Goal: Information Seeking & Learning: Learn about a topic

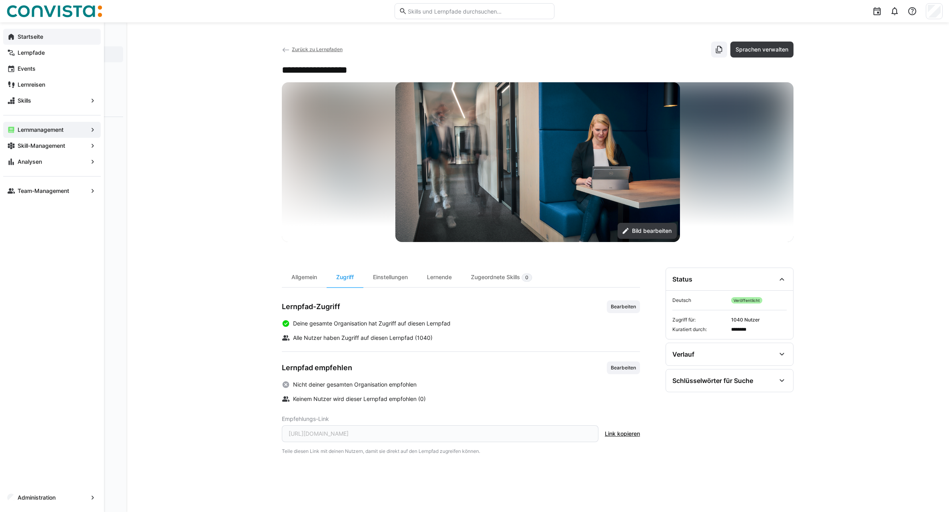
click at [46, 38] on span "Startseite" at bounding box center [56, 37] width 80 height 8
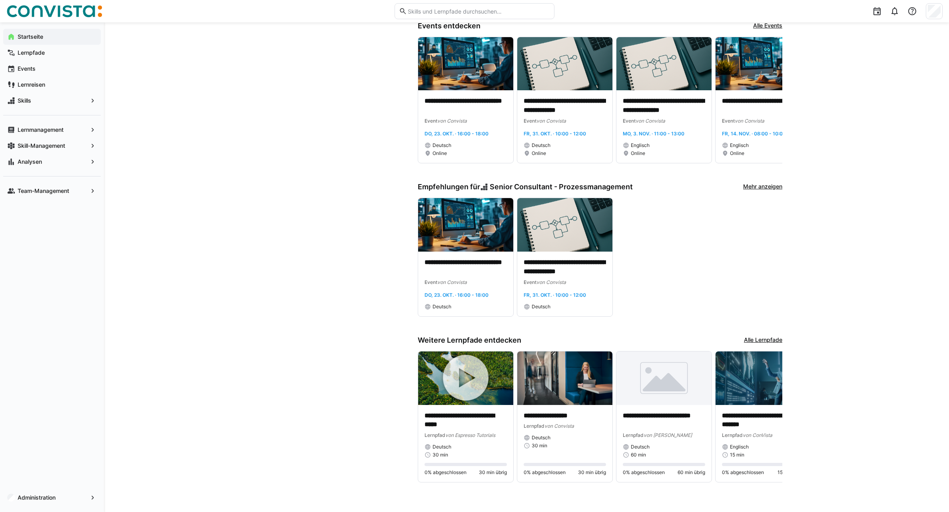
scroll to position [275, 0]
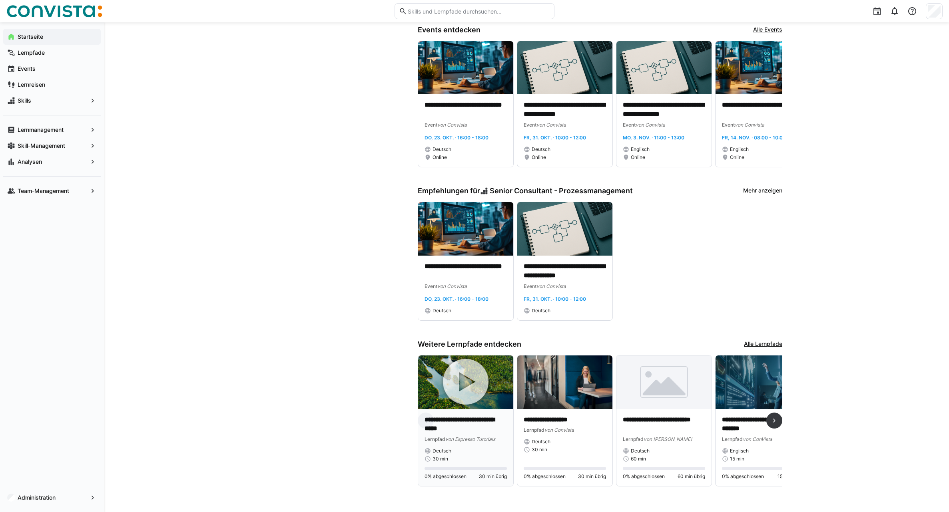
click at [464, 368] on img at bounding box center [465, 383] width 95 height 54
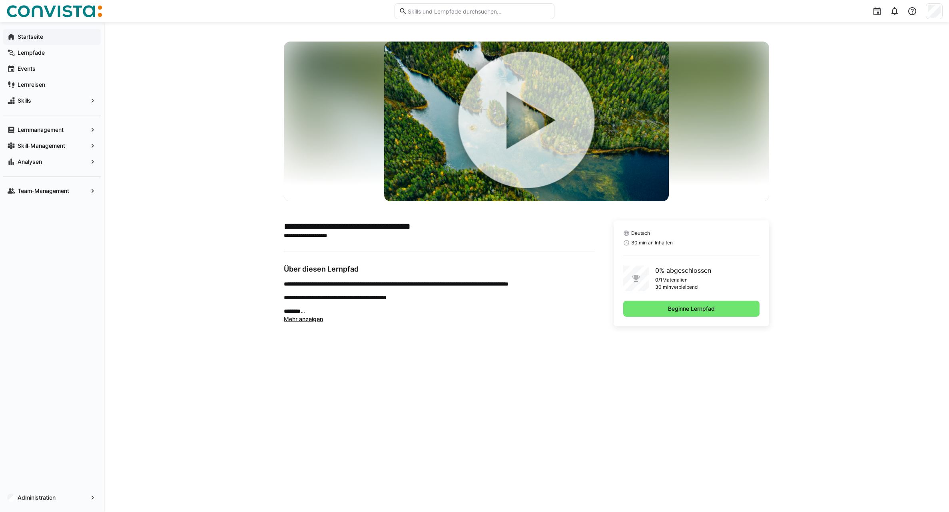
click at [535, 123] on img at bounding box center [526, 122] width 284 height 160
click at [306, 321] on span "Mehr anzeigen" at bounding box center [303, 319] width 39 height 7
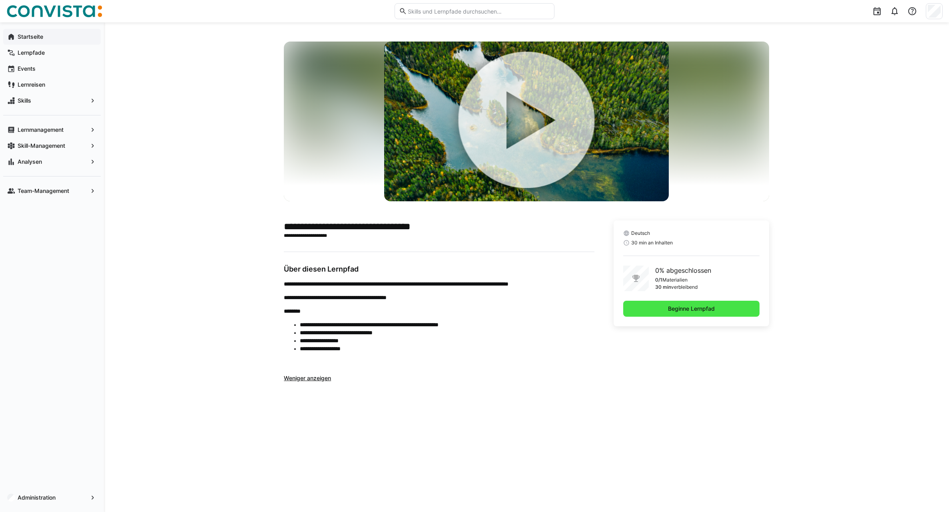
click at [667, 310] on span "Beginne Lernpfad" at bounding box center [691, 309] width 49 height 8
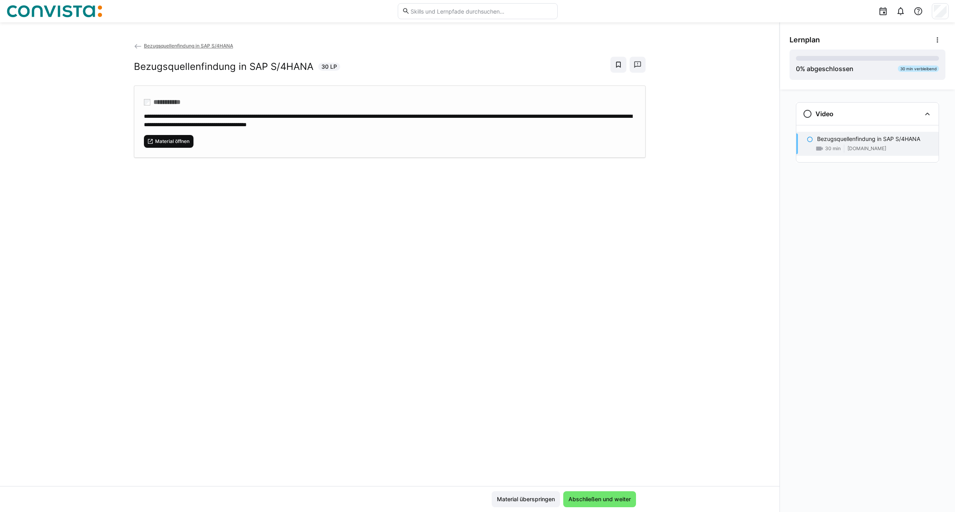
click at [172, 144] on span "Material öffnen" at bounding box center [169, 141] width 50 height 13
click at [594, 368] on span "Abschließen und weiter" at bounding box center [599, 500] width 73 height 16
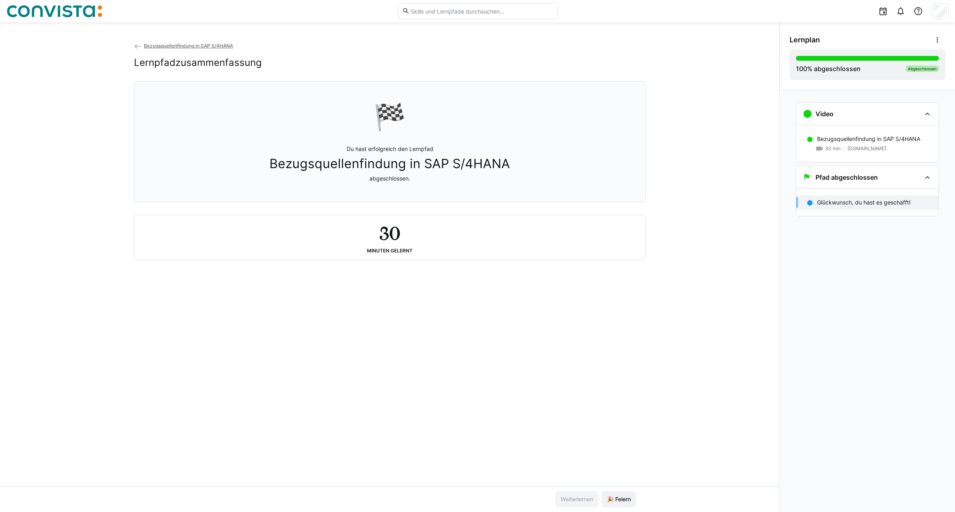
click at [212, 48] on span "Bezugsquellenfindung in SAP S/4HANA" at bounding box center [188, 46] width 89 height 6
click at [158, 44] on span "Bezugsquellenfindung in SAP S/4HANA" at bounding box center [188, 46] width 89 height 6
click at [42, 14] on img at bounding box center [54, 11] width 96 height 13
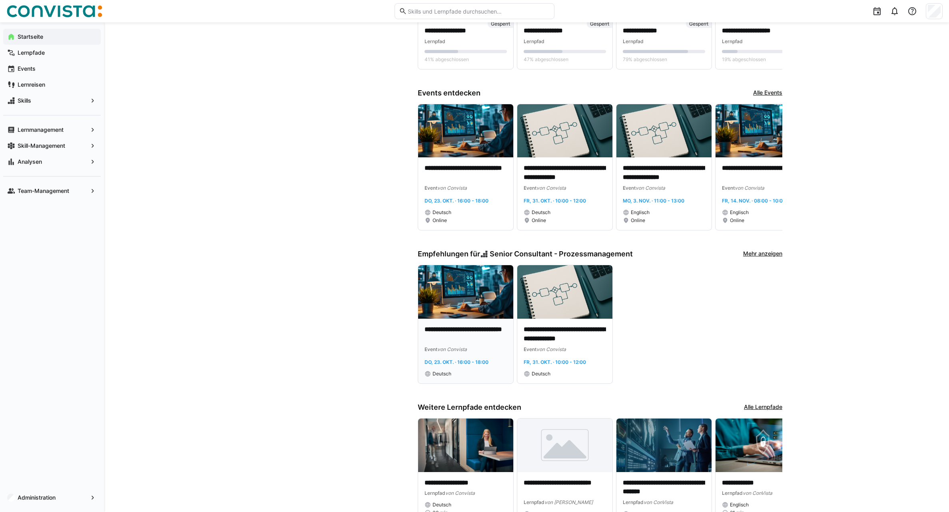
scroll to position [275, 0]
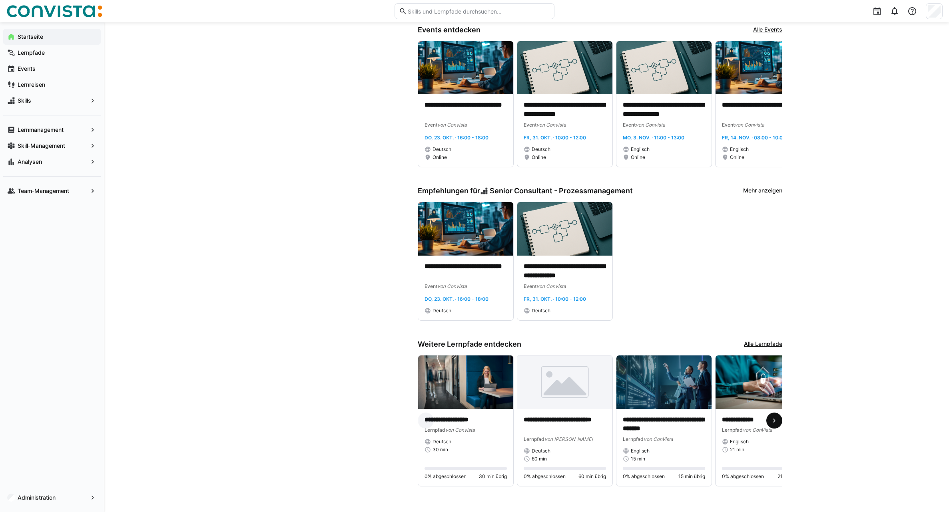
click at [693, 368] on eds-icon at bounding box center [774, 421] width 8 height 8
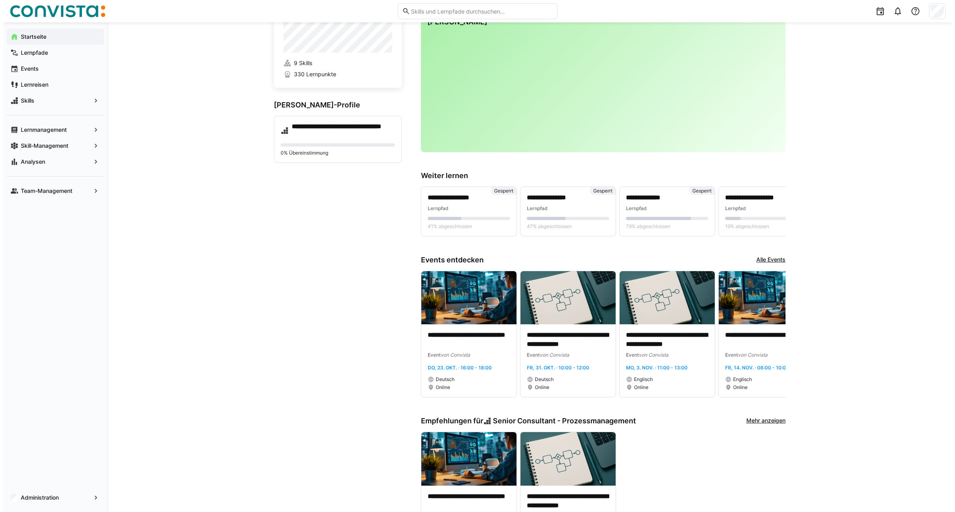
scroll to position [0, 0]
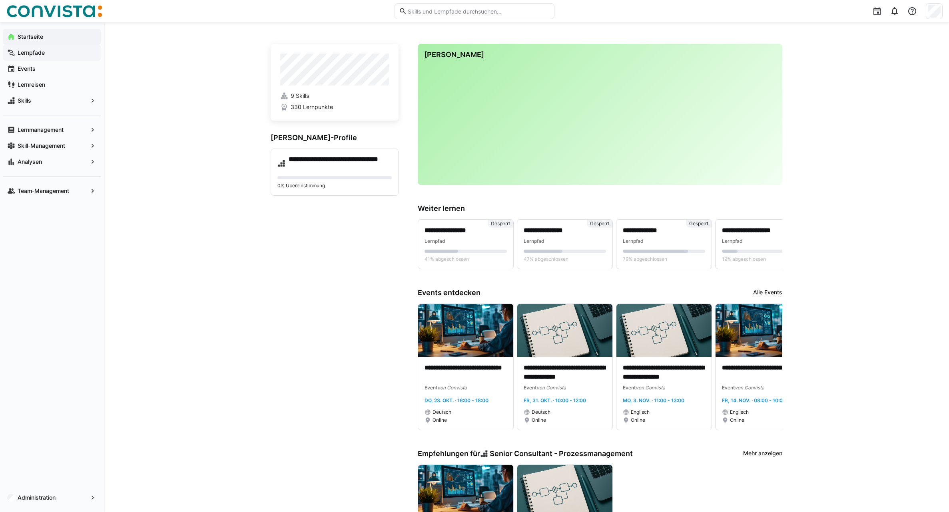
click at [0, 0] on app-navigation-label "Lernpfade" at bounding box center [0, 0] width 0 height 0
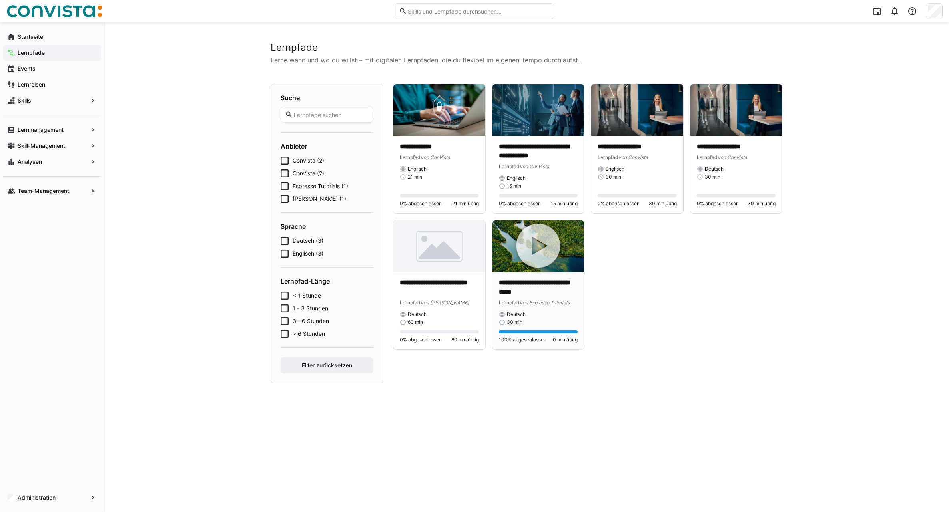
click at [538, 245] on img at bounding box center [538, 247] width 92 height 52
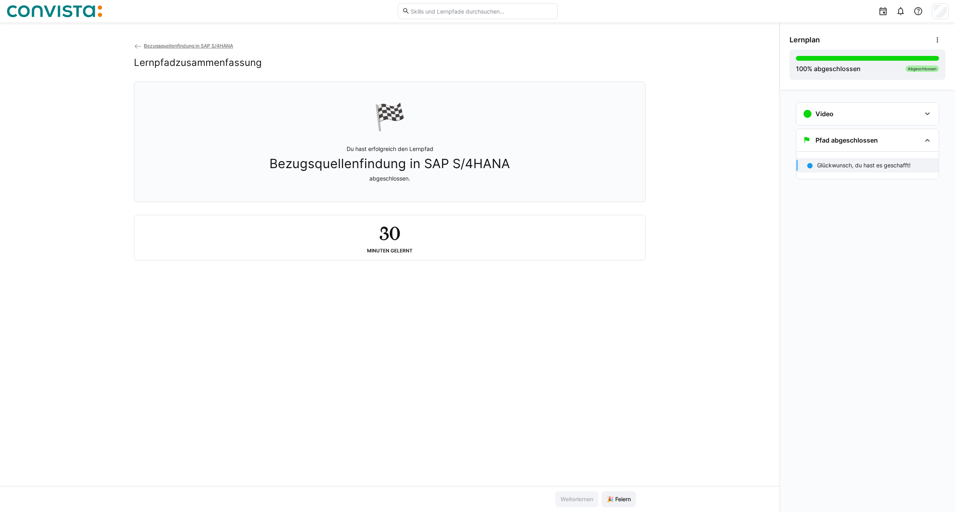
click at [176, 44] on span "Bezugsquellenfindung in SAP S/4HANA" at bounding box center [188, 46] width 89 height 6
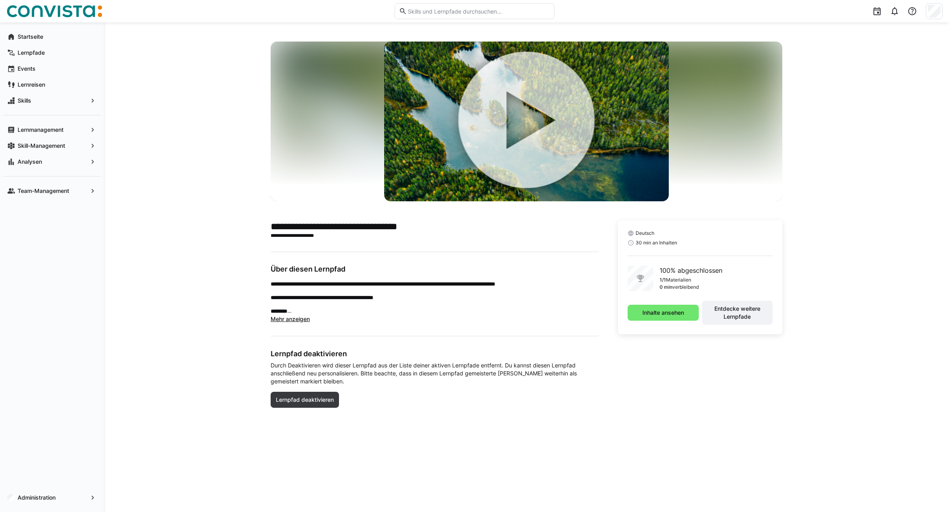
click at [510, 124] on img at bounding box center [526, 122] width 284 height 160
click at [647, 320] on span "Inhalte ansehen" at bounding box center [663, 313] width 71 height 16
